Goal: Information Seeking & Learning: Learn about a topic

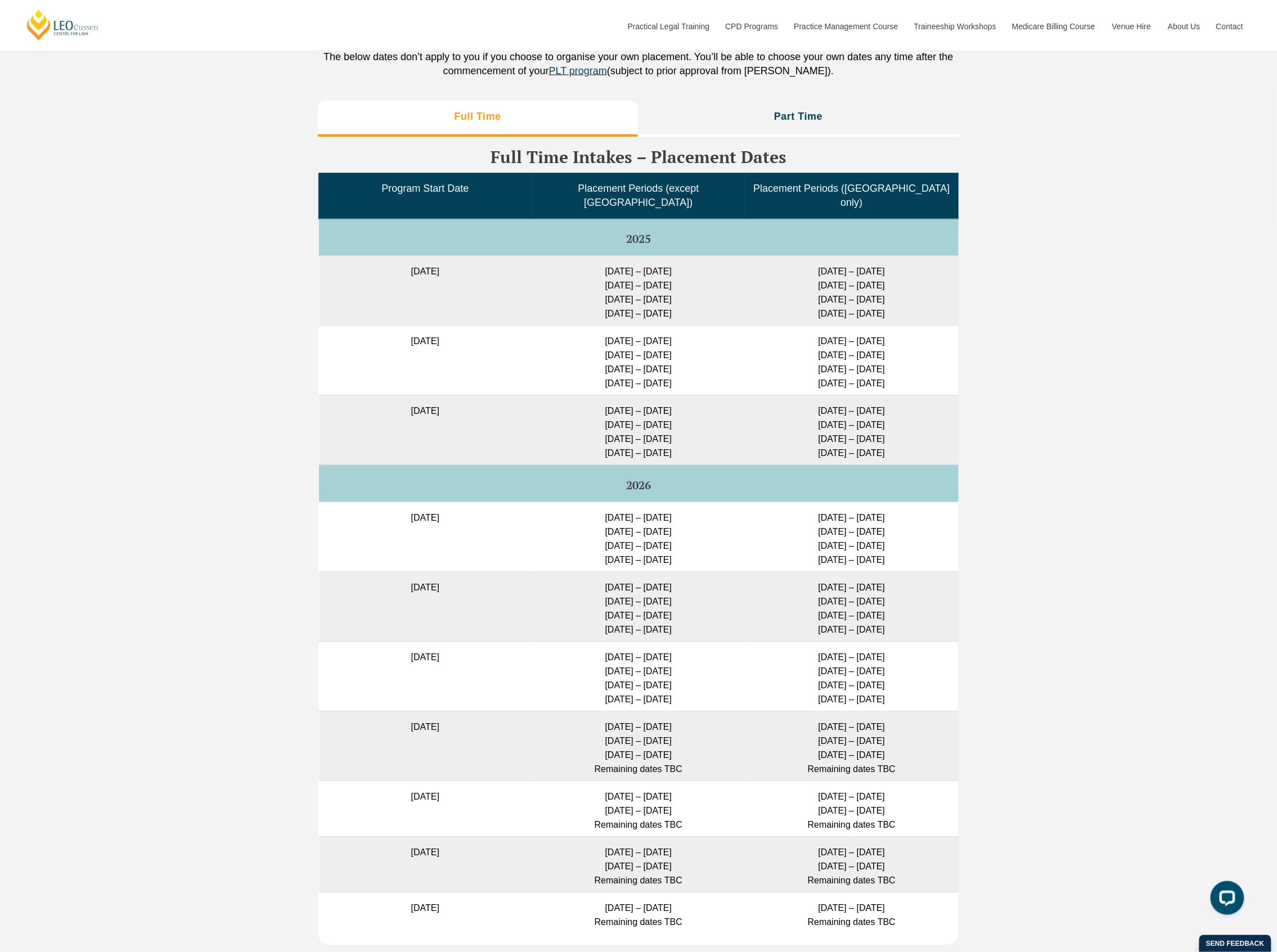
scroll to position [2624, 0]
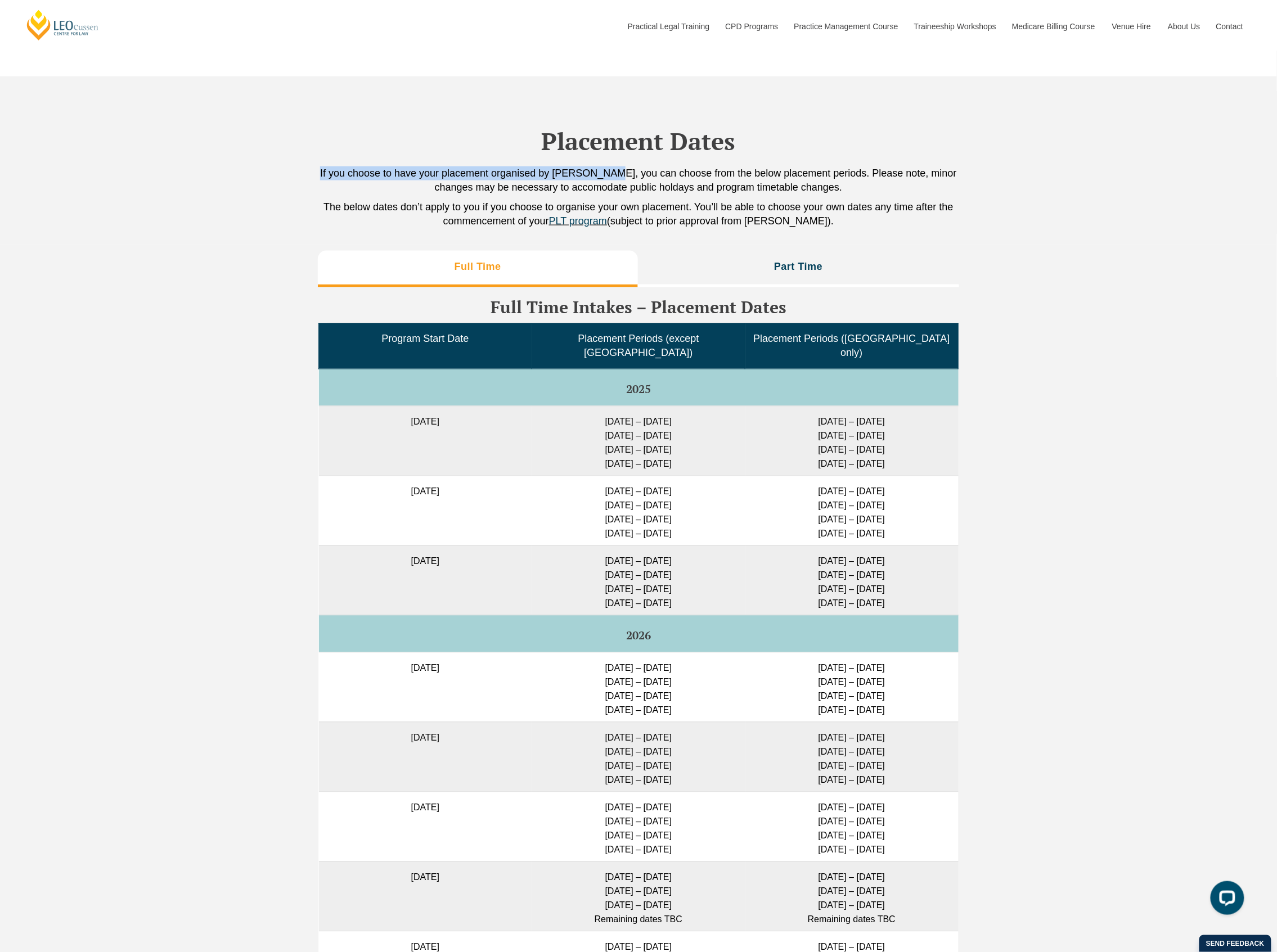
drag, startPoint x: 334, startPoint y: 175, endPoint x: 622, endPoint y: 178, distance: 288.0
click at [622, 178] on p "If you choose to have your placement organised by [PERSON_NAME], you can choose…" at bounding box center [638, 180] width 642 height 28
click at [530, 682] on td "[DATE]" at bounding box center [425, 687] width 213 height 69
drag, startPoint x: 385, startPoint y: 660, endPoint x: 462, endPoint y: 658, distance: 77.0
click at [462, 658] on td "[DATE]" at bounding box center [425, 687] width 213 height 69
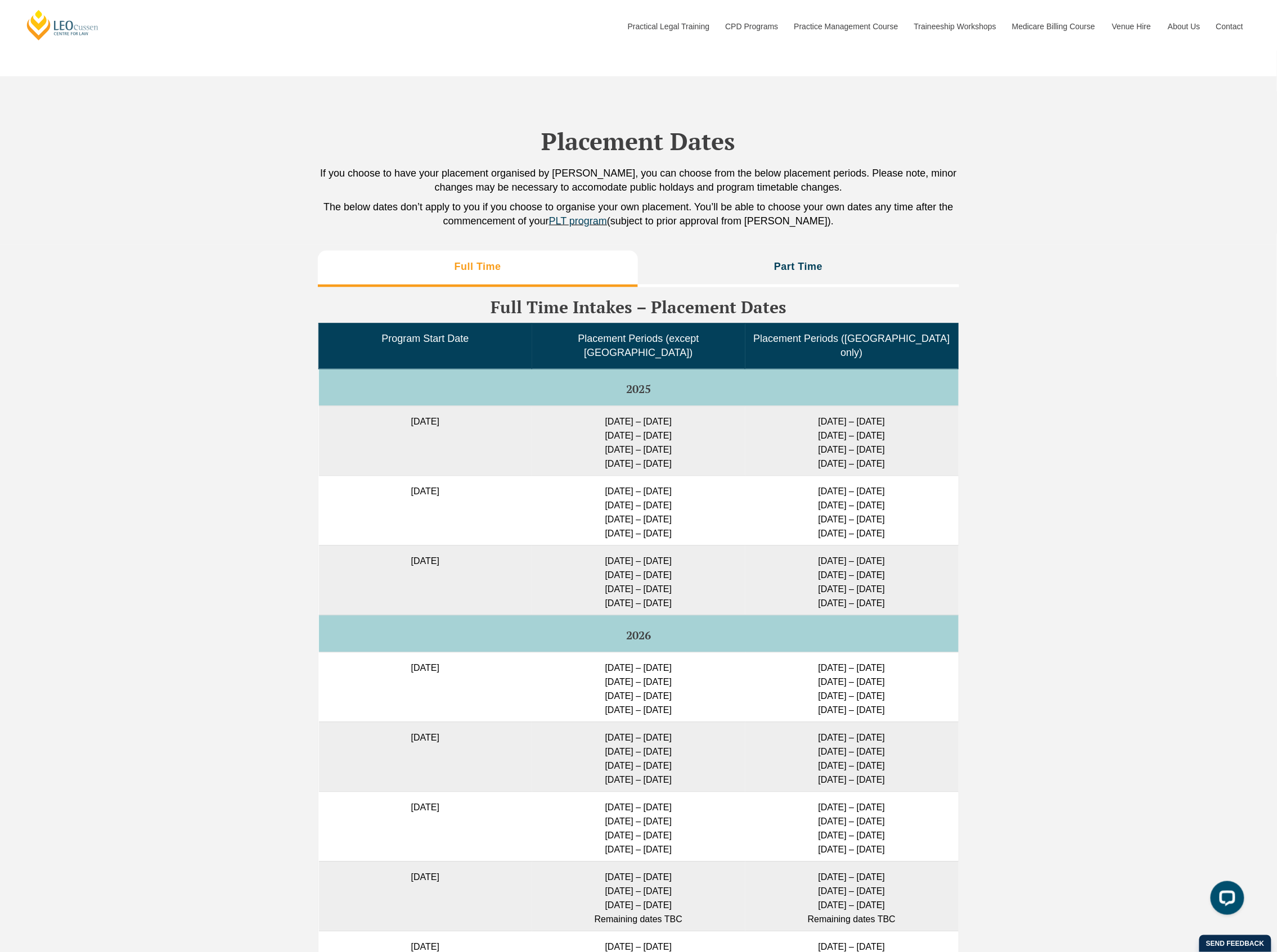
drag, startPoint x: 593, startPoint y: 658, endPoint x: 687, endPoint y: 660, distance: 94.0
click at [687, 660] on td "[DATE] – [DATE] [DATE] – [DATE] [DATE] – [DATE] [DATE] – [DATE]" at bounding box center [639, 687] width 213 height 69
drag, startPoint x: 603, startPoint y: 689, endPoint x: 673, endPoint y: 689, distance: 70.0
click at [673, 689] on td "6 July – 24 July 2026 24 Aug – 11 Sep 2026 9 – 27 Nov 2026 1 – 19 Feb 2027" at bounding box center [639, 687] width 213 height 69
drag, startPoint x: 606, startPoint y: 703, endPoint x: 674, endPoint y: 699, distance: 68.1
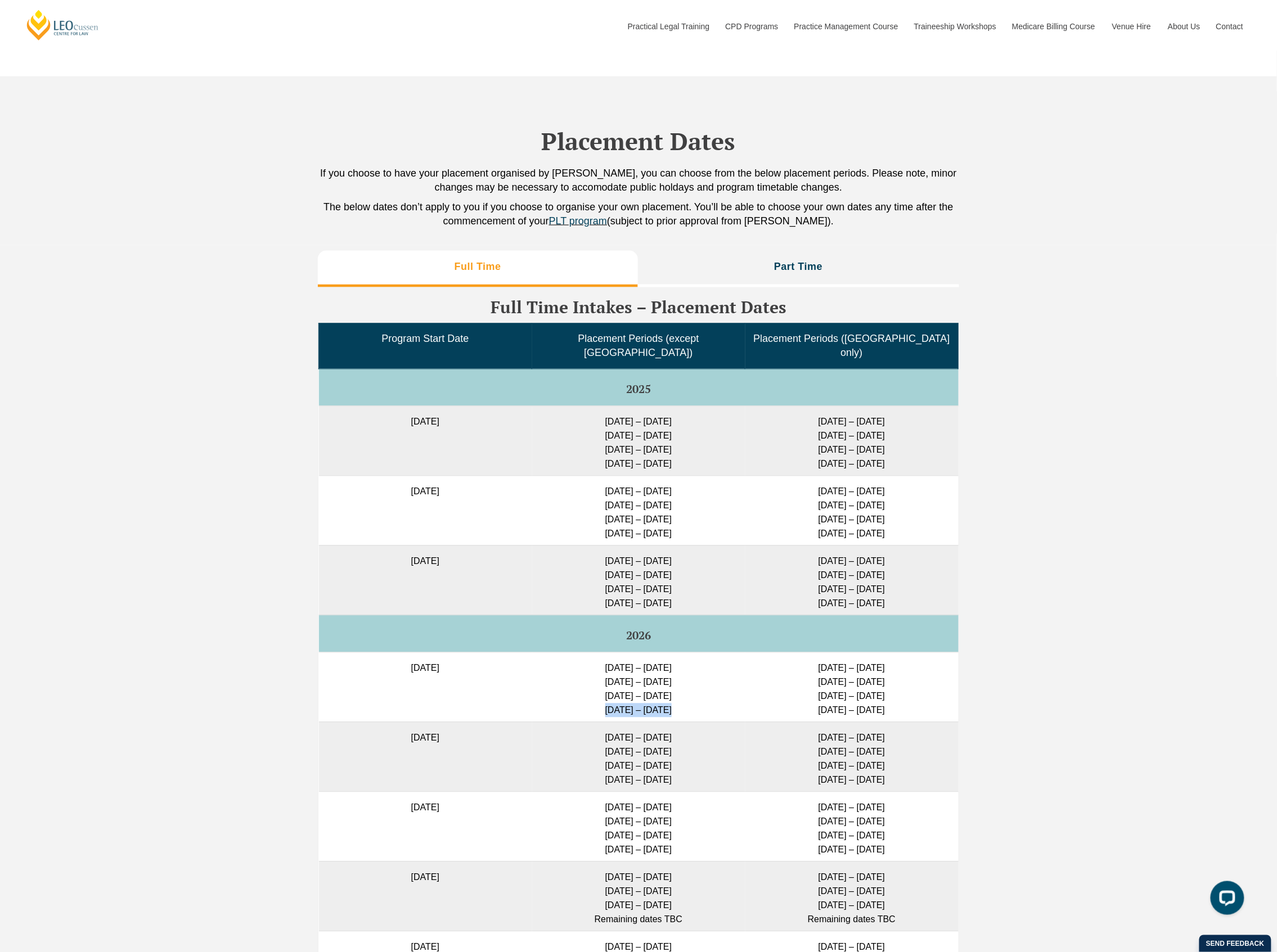
click at [674, 699] on td "6 July – 24 July 2026 24 Aug – 11 Sep 2026 9 – 27 Nov 2026 1 – 19 Feb 2027" at bounding box center [639, 687] width 213 height 69
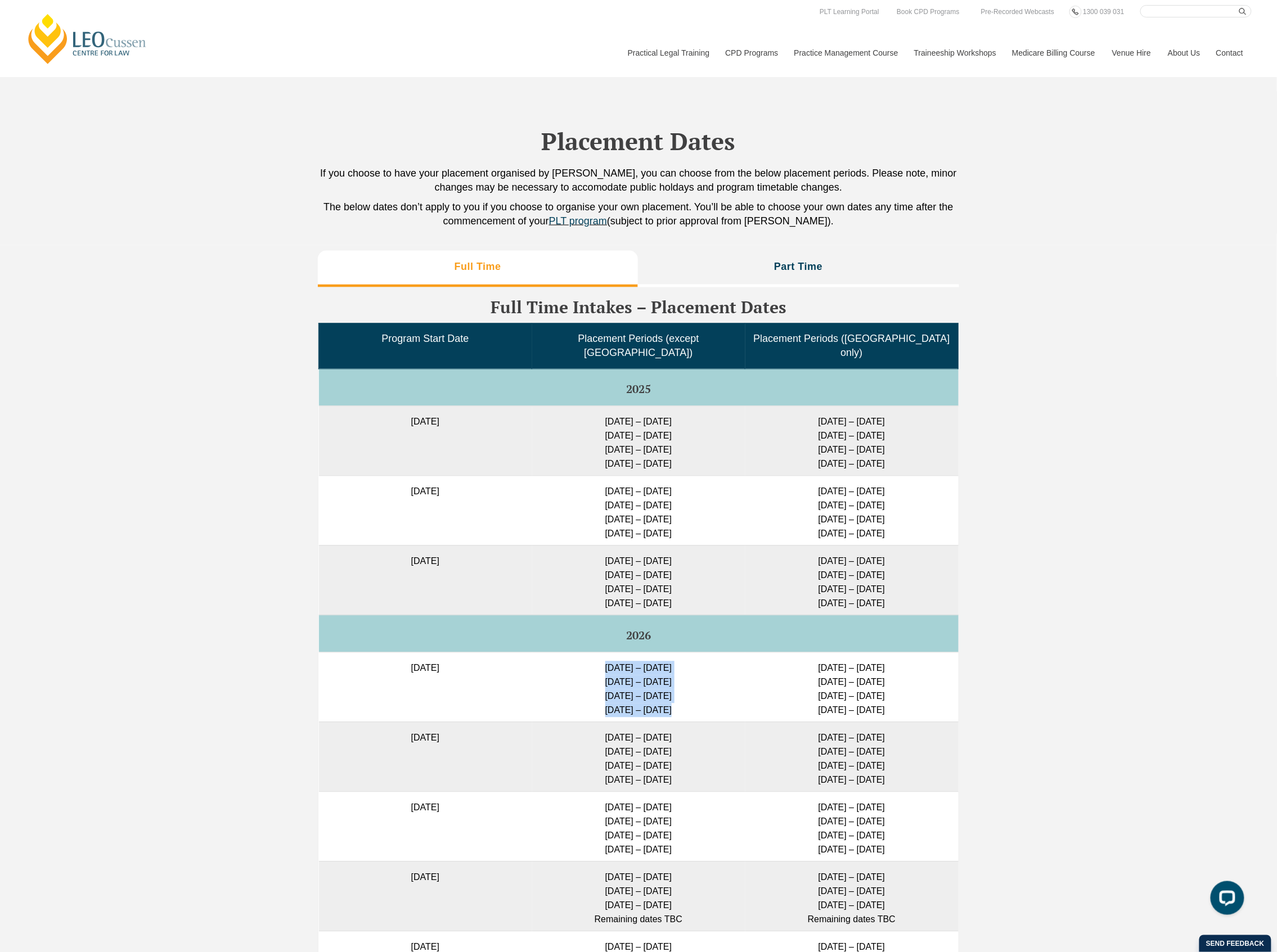
drag, startPoint x: 613, startPoint y: 660, endPoint x: 701, endPoint y: 699, distance: 96.3
click at [701, 699] on td "6 July – 24 July 2026 24 Aug – 11 Sep 2026 9 – 27 Nov 2026 1 – 19 Feb 2027" at bounding box center [639, 687] width 213 height 69
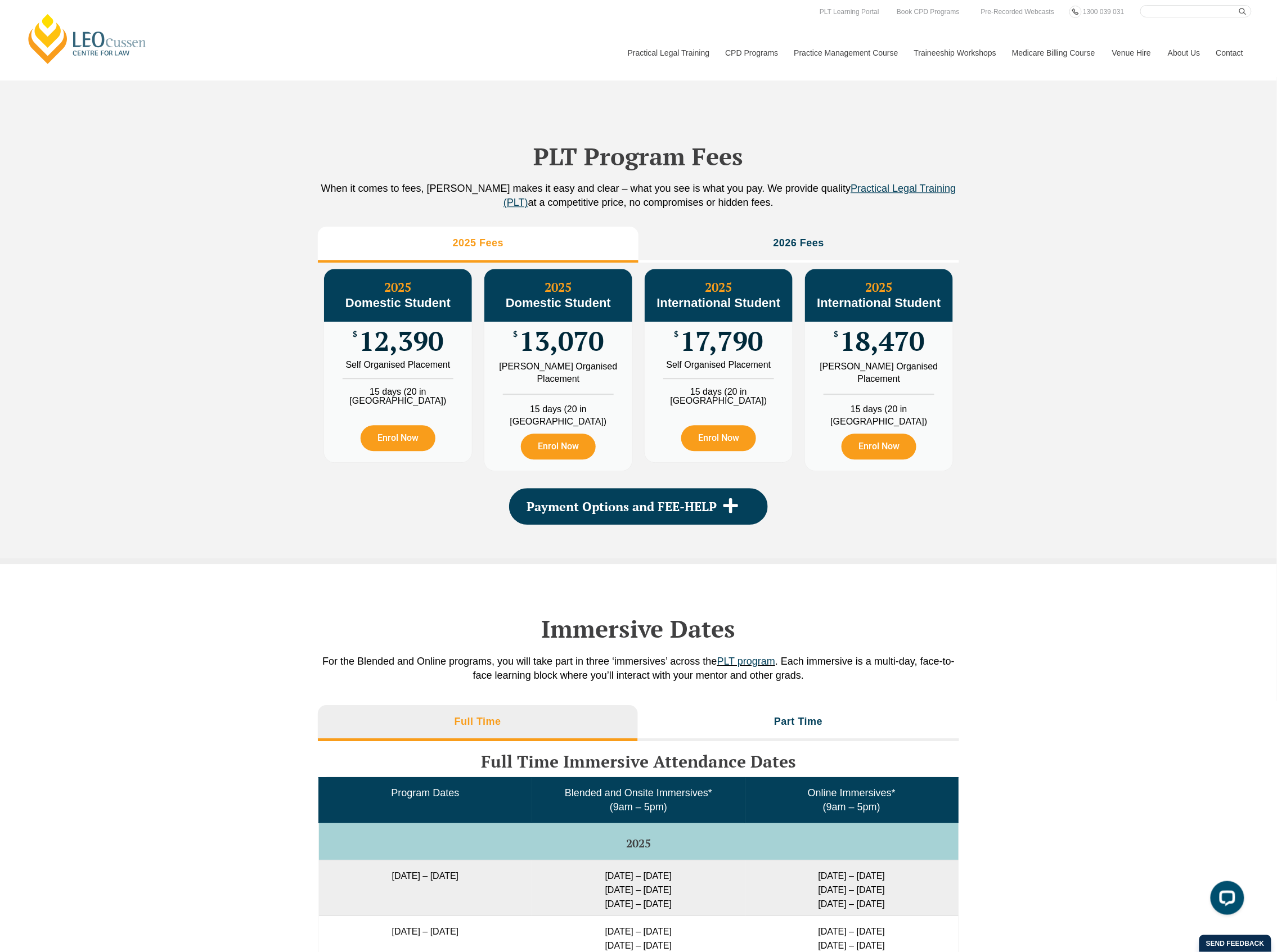
scroll to position [975, 0]
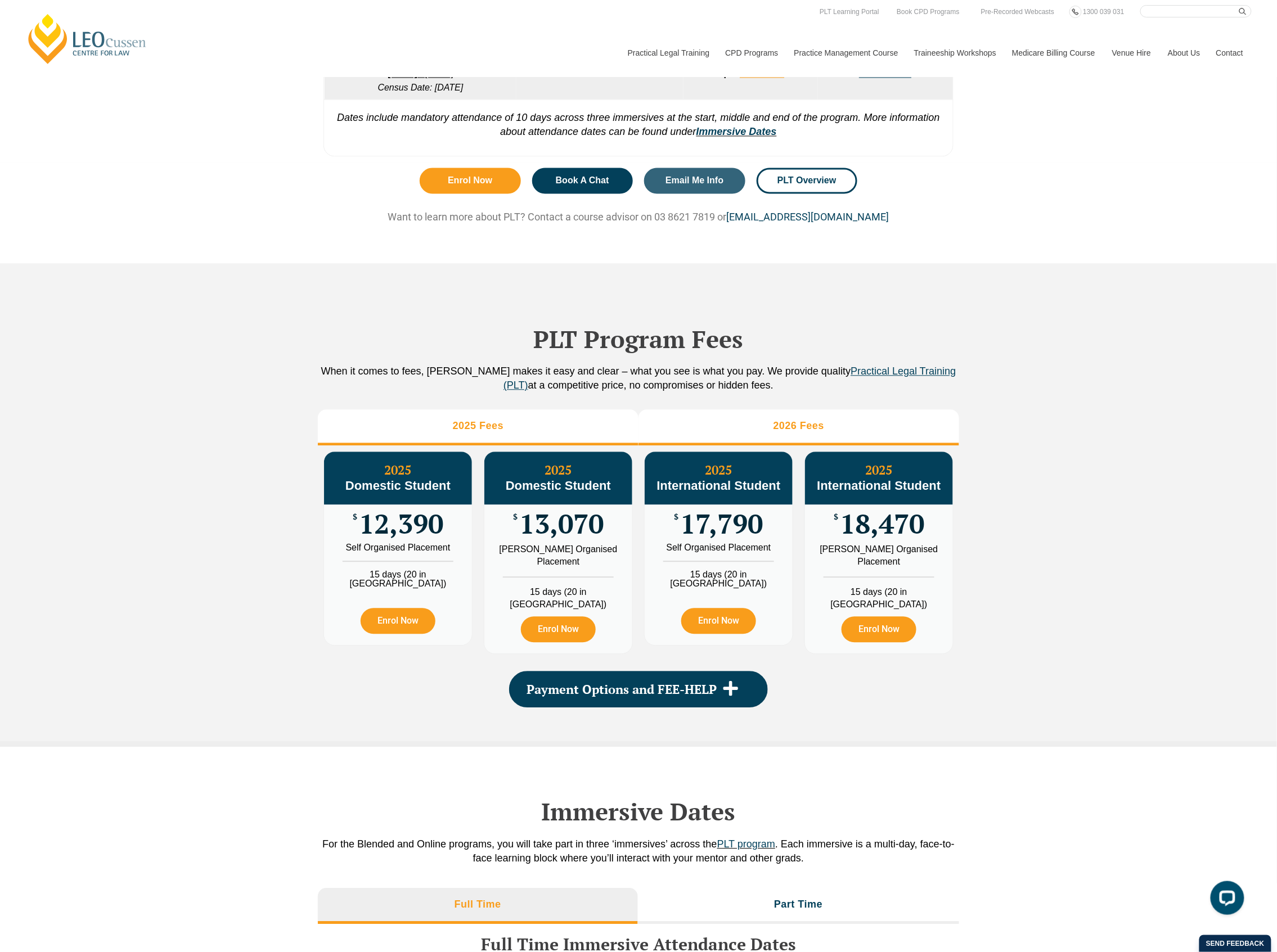
click at [855, 445] on li "2026 Fees" at bounding box center [799, 428] width 321 height 36
click at [475, 433] on h3 "2025 Fees" at bounding box center [479, 426] width 51 height 13
click at [907, 445] on li "2026 Fees" at bounding box center [799, 428] width 321 height 36
